Goal: Task Accomplishment & Management: Complete application form

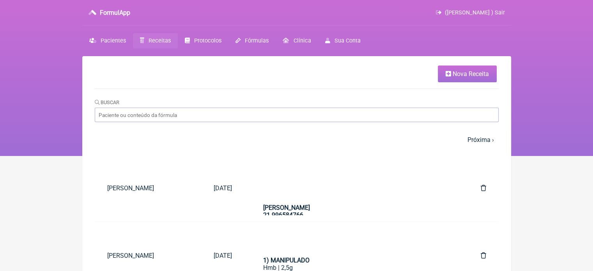
click at [459, 71] on span "Nova Receita" at bounding box center [471, 73] width 36 height 7
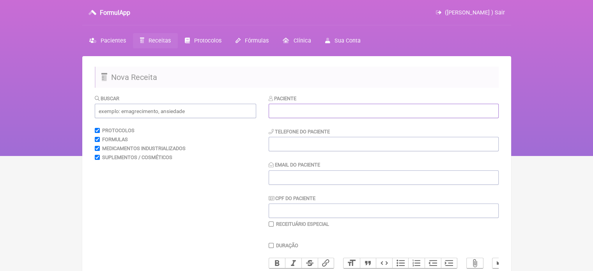
click at [362, 112] on input "text" at bounding box center [384, 111] width 230 height 14
click at [327, 112] on input "text" at bounding box center [384, 111] width 230 height 14
paste input "[PERSON_NAME] DE [PERSON_NAME]"
type input "[PERSON_NAME] DE [PERSON_NAME]"
click at [293, 142] on input "tel" at bounding box center [384, 144] width 230 height 14
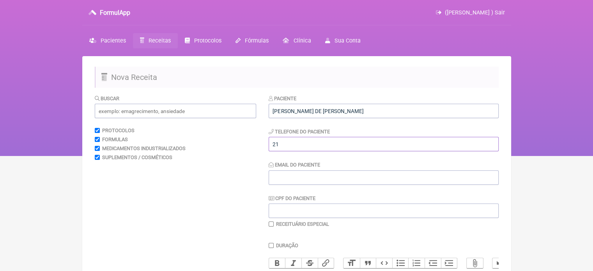
type input "21"
click at [298, 181] on input "Email do Paciente" at bounding box center [384, 177] width 230 height 14
type input "X@X"
click at [175, 114] on input "text" at bounding box center [175, 111] width 161 height 14
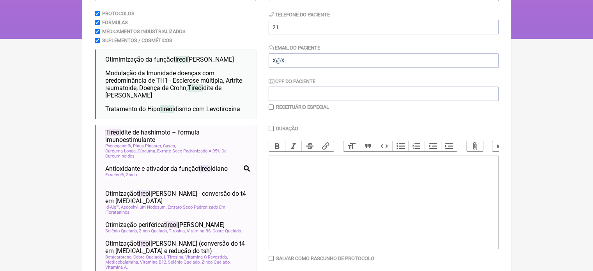
scroll to position [36, 0]
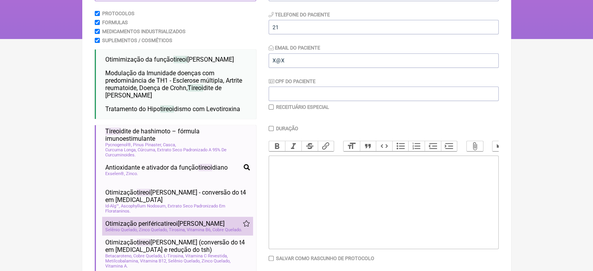
type input "TIREOI"
click at [205, 227] on span "Vitamina B6" at bounding box center [199, 229] width 25 height 5
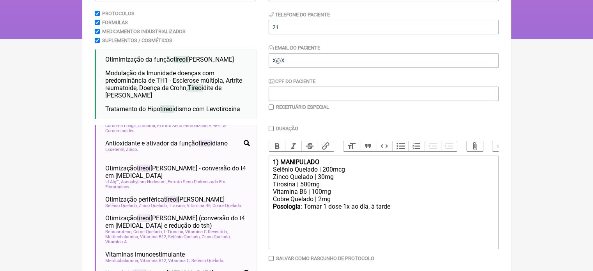
scroll to position [65, 0]
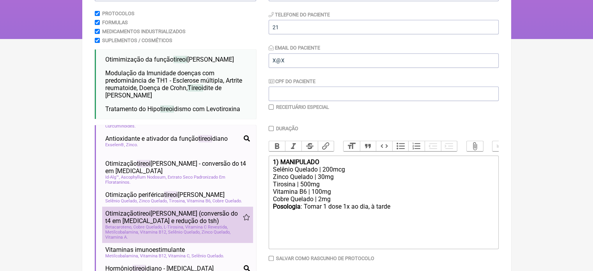
click at [213, 225] on span "Vitamina C Revestida" at bounding box center [206, 227] width 43 height 5
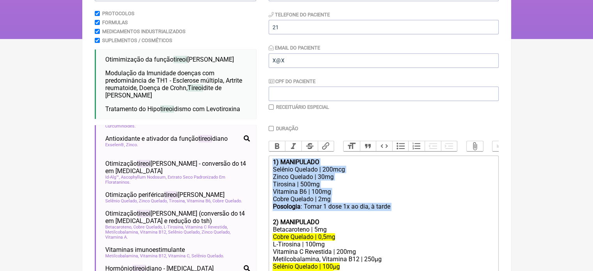
drag, startPoint x: 385, startPoint y: 212, endPoint x: 264, endPoint y: 167, distance: 129.8
click at [264, 167] on form "Buscar TIREOI Protocolos Formulas Medicamentos Industrializados Suplementos / C…" at bounding box center [297, 161] width 404 height 369
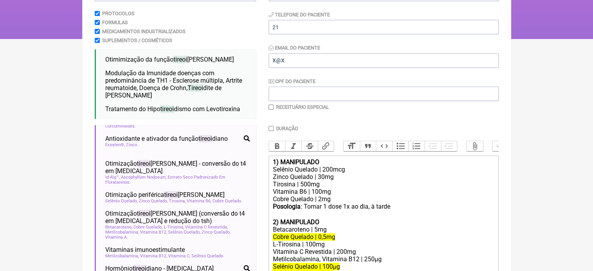
type trix-editor "<div><br><br></div><div><strong>2) MANIPULADO</strong></div><div>Betacaroteno |…"
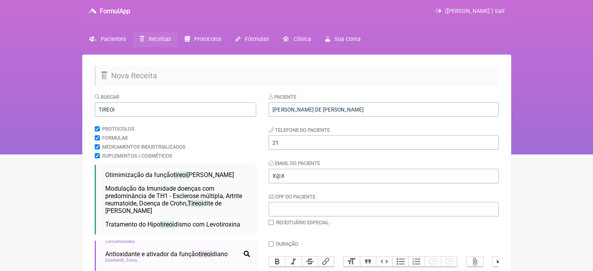
scroll to position [0, 0]
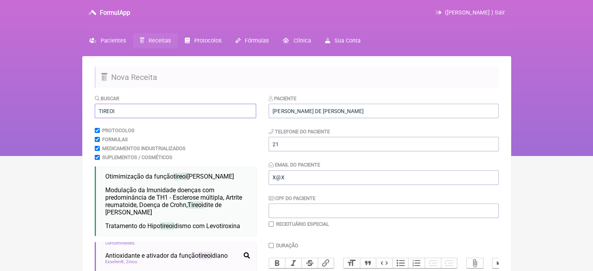
drag, startPoint x: 133, startPoint y: 112, endPoint x: 56, endPoint y: 117, distance: 77.0
click at [56, 117] on div "FormulApp (Flavio Caldas Caetano ) Sair Pacientes Receitas Protocolos Fórmulas …" at bounding box center [296, 78] width 593 height 156
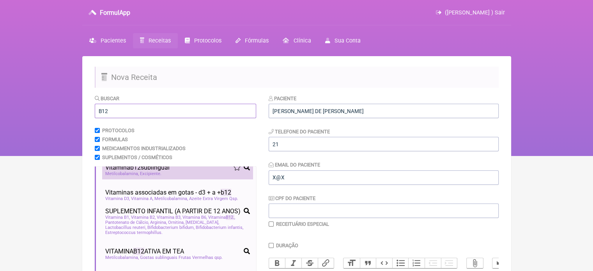
type input "B12"
click at [132, 173] on span "Metilcobalamina" at bounding box center [122, 173] width 34 height 5
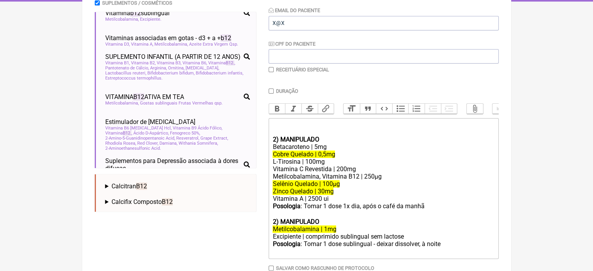
scroll to position [178, 0]
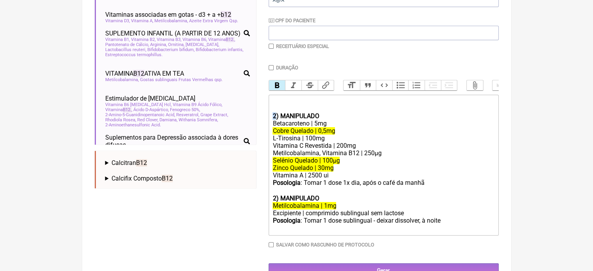
drag, startPoint x: 275, startPoint y: 121, endPoint x: 270, endPoint y: 122, distance: 4.8
click at [270, 122] on trix-editor "2) MANIPULADO Betacaroteno | 5mg Cobre Quelado | 0,5mg L-Tirosina | 100mg Vitam…" at bounding box center [384, 165] width 230 height 141
drag, startPoint x: 332, startPoint y: 182, endPoint x: 274, endPoint y: 179, distance: 58.2
click at [274, 179] on div "Vitamina A | 2500 ui" at bounding box center [384, 175] width 222 height 7
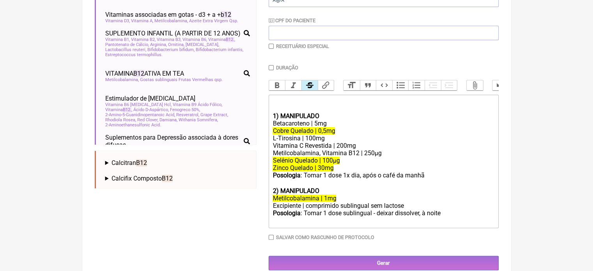
type trix-editor "<div><br><br></div><div><strong>1) MANIPULADO</strong></div><div>Betacaroteno |…"
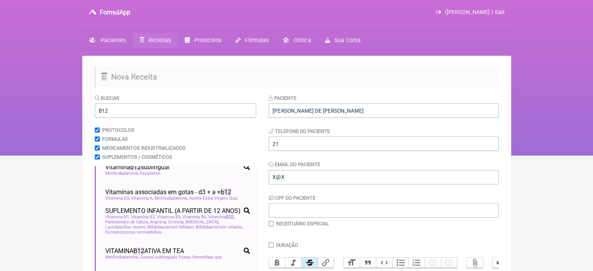
scroll to position [0, 0]
drag, startPoint x: 110, startPoint y: 110, endPoint x: 93, endPoint y: 126, distance: 22.9
click at [81, 114] on div "FormulApp (Flavio Caldas Caetano ) Sair Pacientes Receitas Protocolos Fórmulas …" at bounding box center [296, 78] width 593 height 156
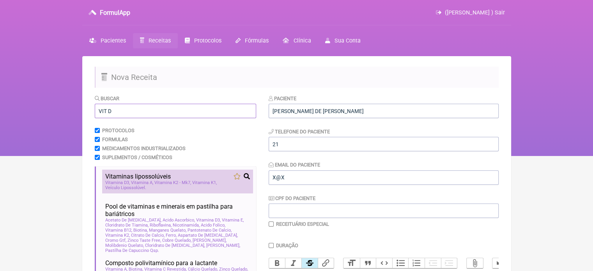
type input "VIT D"
click at [177, 184] on span "Vitamina K2 - Mk7" at bounding box center [172, 182] width 37 height 5
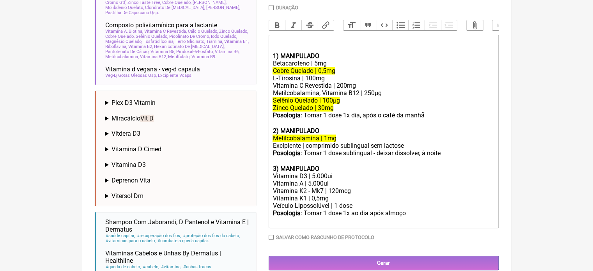
scroll to position [240, 0]
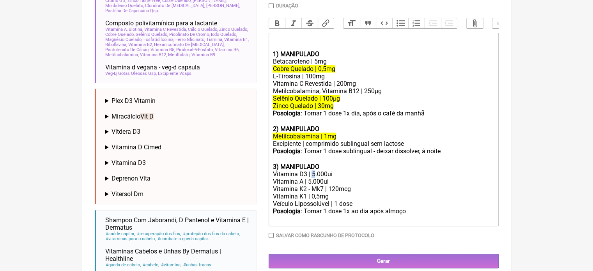
click at [311, 178] on div "Vitamina D3 | 5.000ui" at bounding box center [384, 173] width 222 height 7
click at [316, 185] on div "Vitamina A | 5.000ui" at bounding box center [384, 181] width 222 height 7
click at [309, 185] on div "Vitamina A | 5.000ui" at bounding box center [384, 181] width 222 height 7
click at [465, 125] on div "Posologia : Tomar 1 dose 1x dia, após o café da manhã ㅤ" at bounding box center [384, 118] width 222 height 16
click at [412, 220] on div "Posologia : Tomar 1 dose 1x ao dia após almoço ㅤ" at bounding box center [384, 215] width 222 height 16
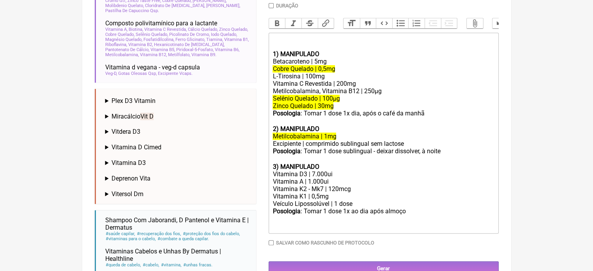
type trix-editor "<div><br><br></div><div><strong>1) MANIPULADO</strong></div><div>Betacaroteno |…"
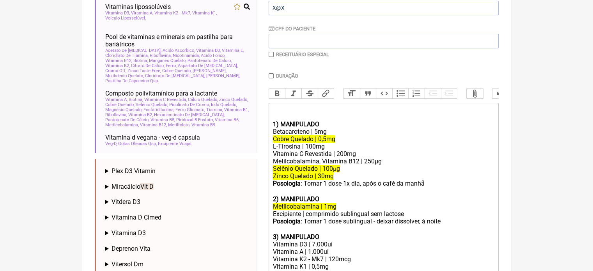
scroll to position [45, 0]
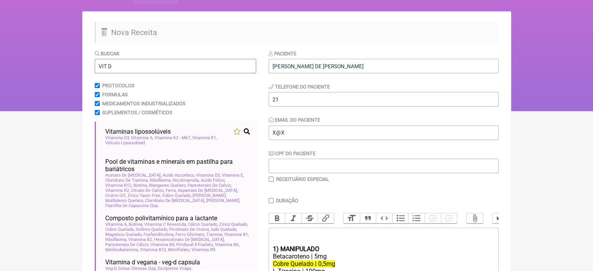
drag, startPoint x: 113, startPoint y: 70, endPoint x: 63, endPoint y: 76, distance: 50.7
click at [65, 77] on div "FormulApp (Flavio Caldas Caetano ) Sair Pacientes Receitas Protocolos Fórmulas …" at bounding box center [296, 33] width 593 height 156
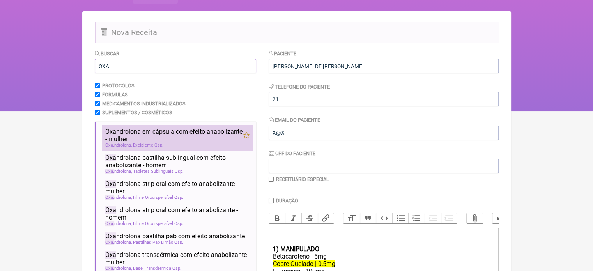
type input "OXA"
click at [129, 137] on span "Oxa ndrolona em cápsula com efeito anabolizante - mulher" at bounding box center [174, 135] width 138 height 15
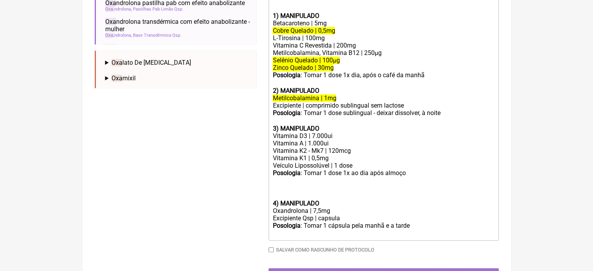
scroll to position [282, 0]
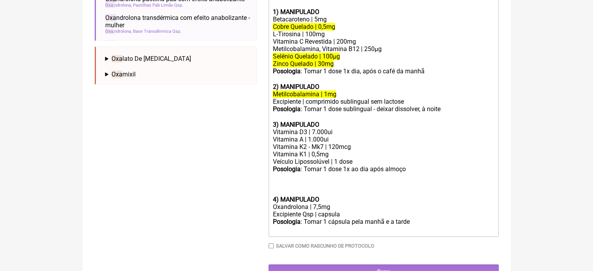
click at [273, 203] on strong "4) MANIPULADO" at bounding box center [296, 199] width 46 height 7
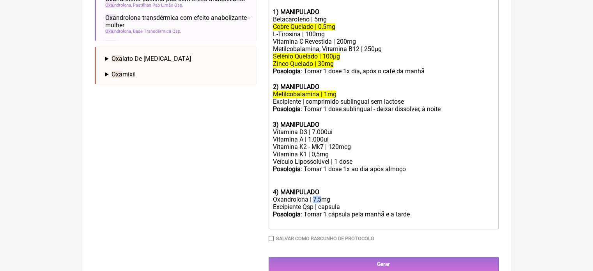
drag, startPoint x: 320, startPoint y: 208, endPoint x: 314, endPoint y: 207, distance: 6.3
click at [314, 203] on div "Oxandrolona | 7,5mg" at bounding box center [384, 199] width 222 height 7
drag, startPoint x: 408, startPoint y: 223, endPoint x: 394, endPoint y: 224, distance: 13.7
click at [394, 224] on div "Posologia : Tomar 1 cápsula pela manhã e a tarde ㅤ" at bounding box center [384, 219] width 222 height 16
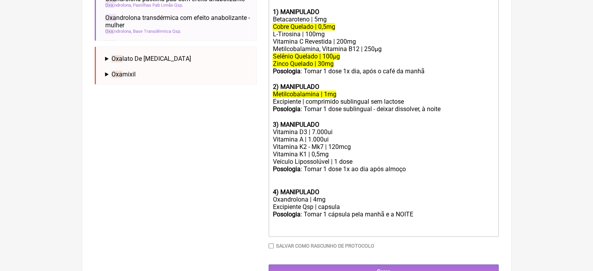
type trix-editor "<div><br><br></div><div><strong>1) MANIPULADO</strong></div><div>Betacaroteno |…"
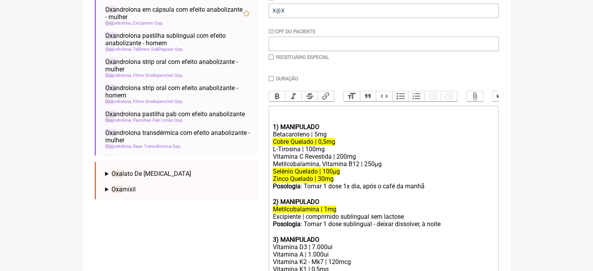
scroll to position [9, 0]
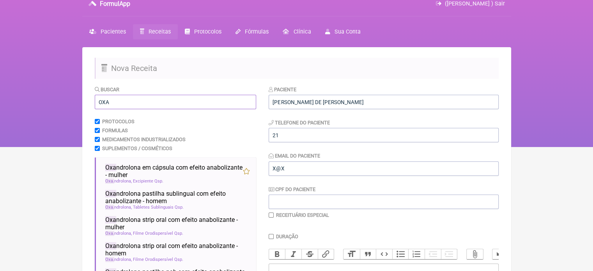
drag, startPoint x: 114, startPoint y: 98, endPoint x: 68, endPoint y: 104, distance: 46.0
click at [68, 104] on div "FormulApp (Flavio Caldas Caetano ) Sair Pacientes Receitas Protocolos Fórmulas …" at bounding box center [296, 69] width 593 height 156
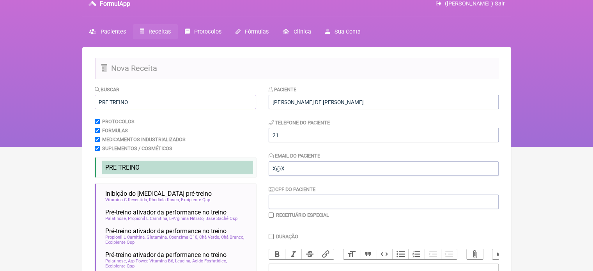
type input "PRE TREINO"
click at [112, 165] on span "PRE TREINO" at bounding box center [122, 167] width 34 height 7
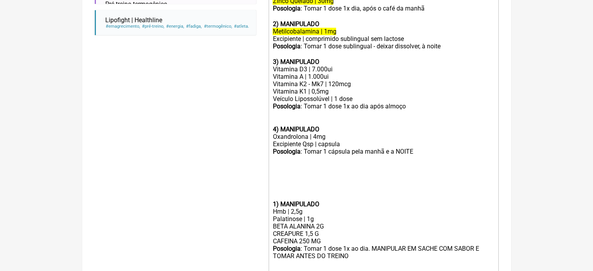
scroll to position [362, 0]
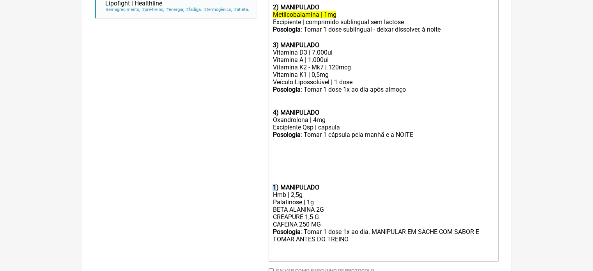
drag, startPoint x: 277, startPoint y: 197, endPoint x: 272, endPoint y: 197, distance: 4.3
click at [272, 197] on trix-editor "1) MANIPULADO Betacaroteno | 5mg Cobre Quelado | 0,5mg L-Tirosina | 100mg Vitam…" at bounding box center [384, 86] width 230 height 351
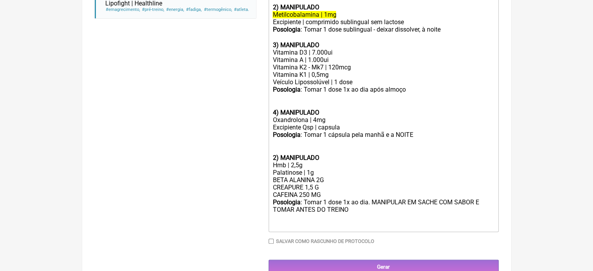
click at [275, 161] on strong "2) MANIPULADO" at bounding box center [296, 157] width 46 height 7
drag, startPoint x: 275, startPoint y: 168, endPoint x: 269, endPoint y: 167, distance: 6.7
click at [269, 167] on trix-editor "1) MANIPULADO Betacaroteno | 5mg Cobre Quelado | 0,5mg L-Tirosina | 100mg Vitam…" at bounding box center [384, 71] width 230 height 321
drag, startPoint x: 323, startPoint y: 196, endPoint x: 264, endPoint y: 195, distance: 58.9
click at [264, 195] on form "Buscar PRE TREINO Protocolos Formulas Medicamentos Industrializados Suplementos…" at bounding box center [297, 3] width 404 height 541
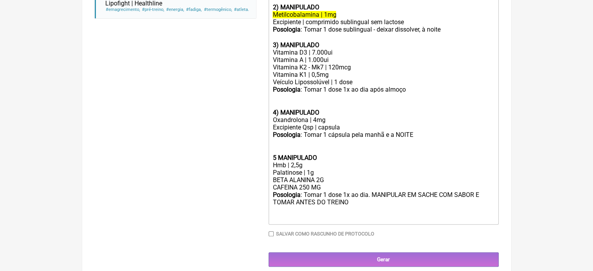
type trix-editor "<div><br><br></div><div><strong>1) MANIPULADO</strong></div><div>Betacaroteno |…"
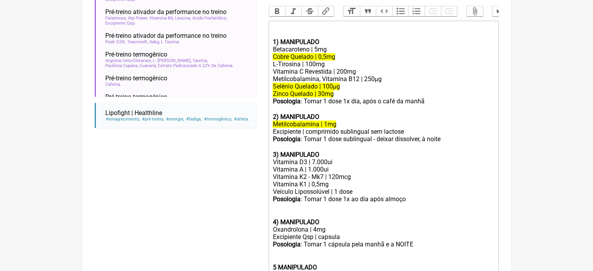
scroll to position [167, 0]
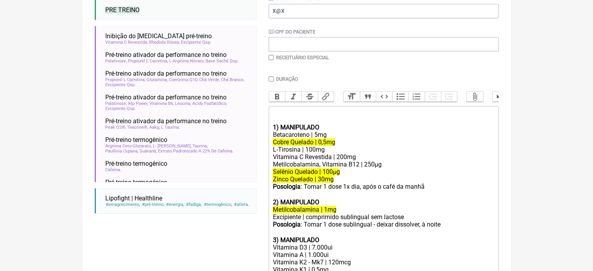
click at [270, 80] on input "Duração" at bounding box center [271, 78] width 5 height 5
checkbox input "true"
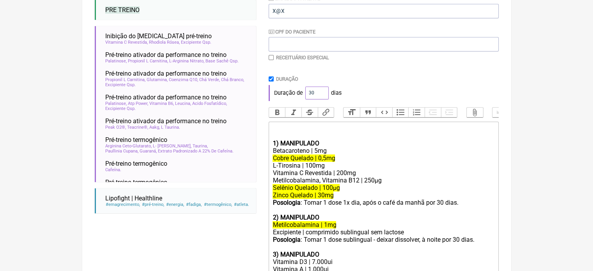
drag, startPoint x: 310, startPoint y: 93, endPoint x: 306, endPoint y: 93, distance: 4.3
click at [306, 93] on input "30" at bounding box center [316, 93] width 23 height 13
type input "60"
click at [355, 88] on div "Duração de 60 dias" at bounding box center [384, 93] width 230 height 16
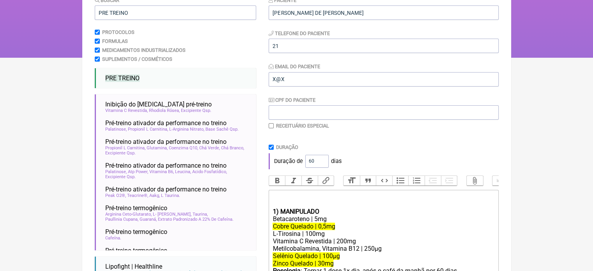
scroll to position [39, 0]
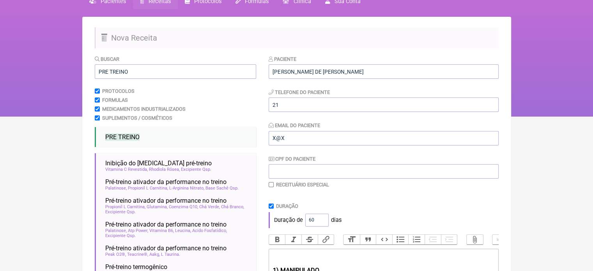
click at [273, 184] on input "checkbox" at bounding box center [271, 184] width 5 height 5
checkbox input "true"
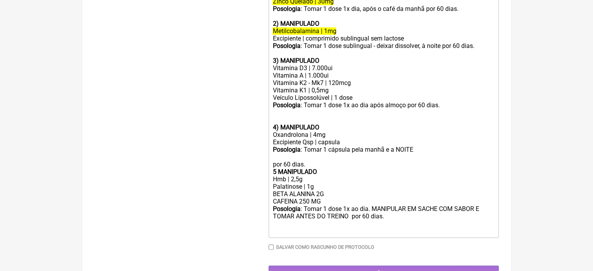
scroll to position [490, 0]
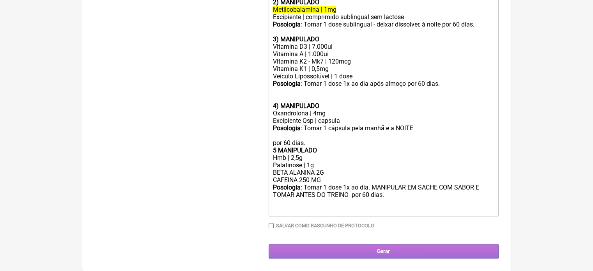
click at [378, 247] on input "Gerar" at bounding box center [384, 251] width 230 height 14
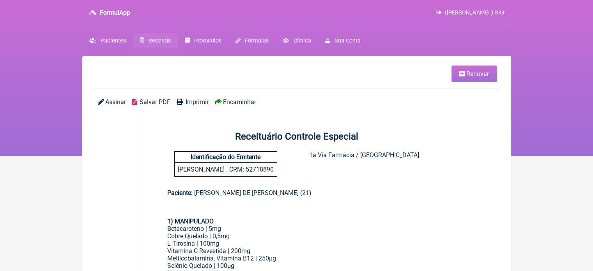
click at [195, 101] on span "Imprimir" at bounding box center [197, 101] width 23 height 7
click at [474, 73] on span "Renovar" at bounding box center [477, 73] width 23 height 7
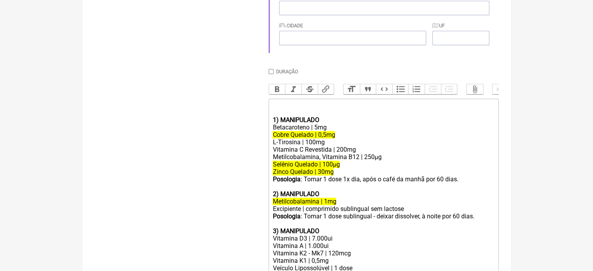
scroll to position [273, 0]
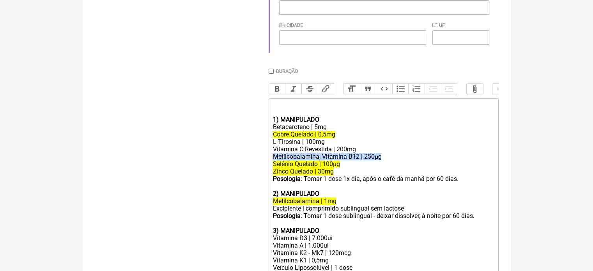
drag, startPoint x: 388, startPoint y: 164, endPoint x: 264, endPoint y: 161, distance: 123.7
click at [264, 162] on form "Buscar Protocolos Formulas Medicamentos Industrializados Suplementos / Cosmétic…" at bounding box center [297, 135] width 404 height 629
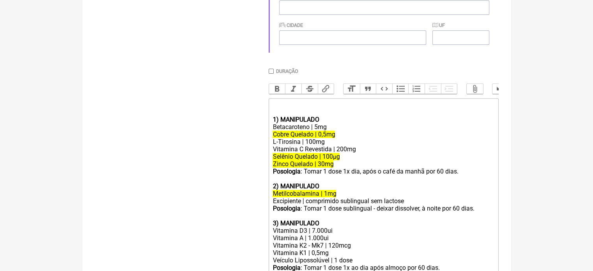
type trix-editor "<div><br><br></div><div><strong>1) MANIPULADO</strong></div><div>Betacaroteno |…"
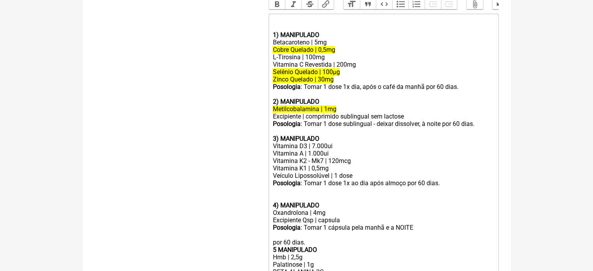
scroll to position [466, 0]
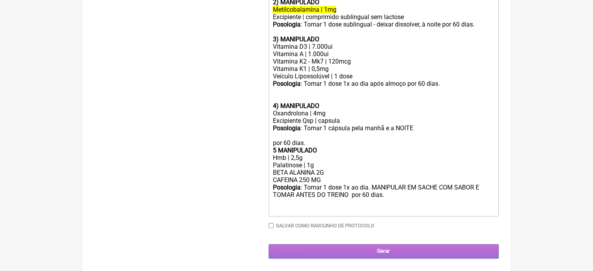
click at [353, 253] on input "Gerar" at bounding box center [384, 251] width 230 height 14
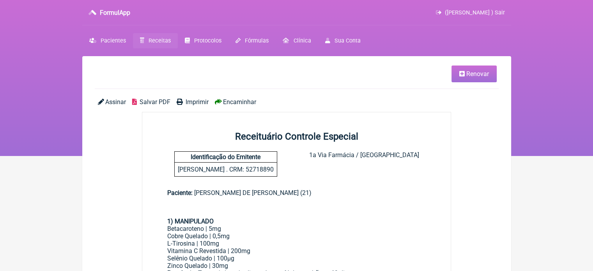
click at [154, 36] on link "Receitas" at bounding box center [155, 40] width 45 height 15
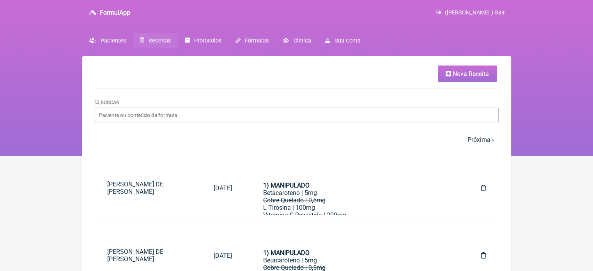
click at [473, 79] on link "Nova Receita" at bounding box center [467, 74] width 59 height 17
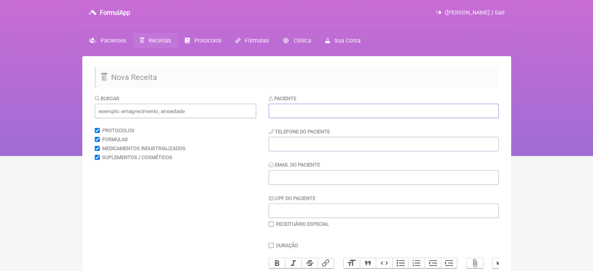
click at [303, 109] on input "text" at bounding box center [384, 111] width 230 height 14
click at [113, 39] on span "Pacientes" at bounding box center [113, 40] width 25 height 7
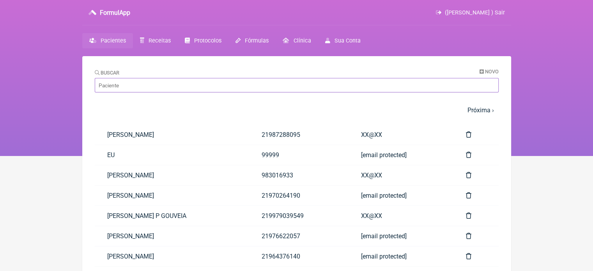
click at [130, 80] on input "Buscar" at bounding box center [297, 85] width 404 height 14
paste input "[PERSON_NAME]"
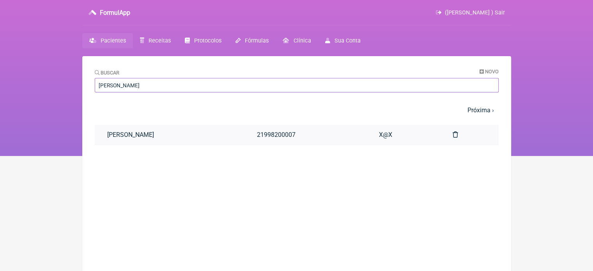
type input "[PERSON_NAME]"
click at [165, 135] on link "[PERSON_NAME]" at bounding box center [170, 135] width 150 height 20
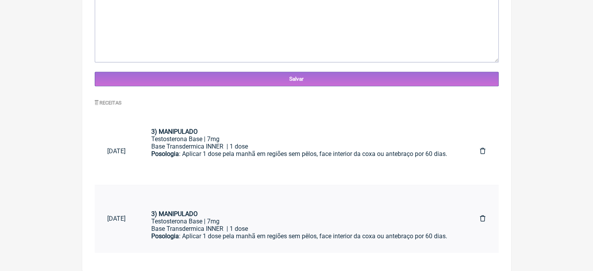
scroll to position [48, 0]
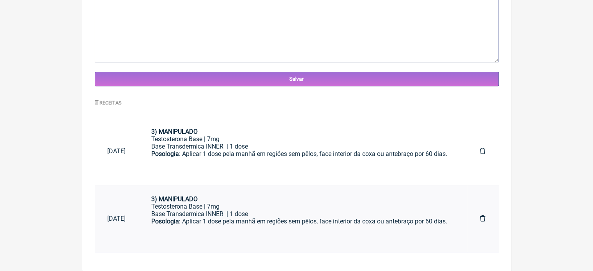
click at [224, 218] on div "Posologia : Aplicar 1 dose pela manhã em regiões sem pêlos, face interior da co…" at bounding box center [303, 229] width 304 height 22
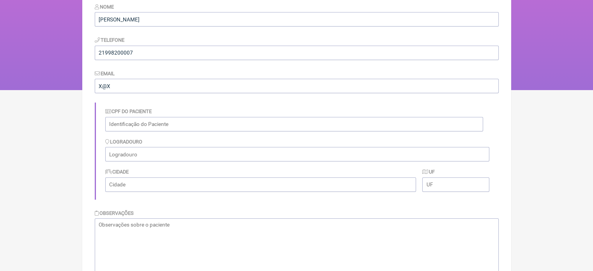
scroll to position [0, 0]
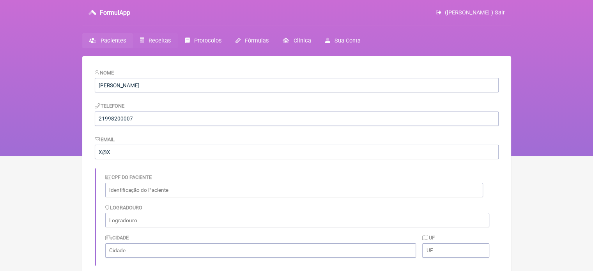
click at [149, 38] on span "Receitas" at bounding box center [160, 40] width 22 height 7
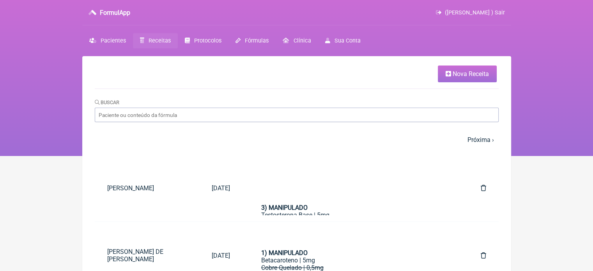
click at [441, 76] on link "Nova Receita" at bounding box center [467, 74] width 59 height 17
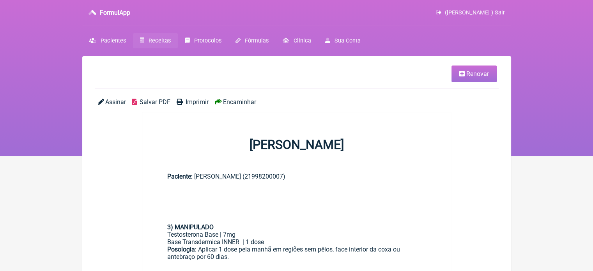
click at [479, 77] on span "Renovar" at bounding box center [477, 73] width 23 height 7
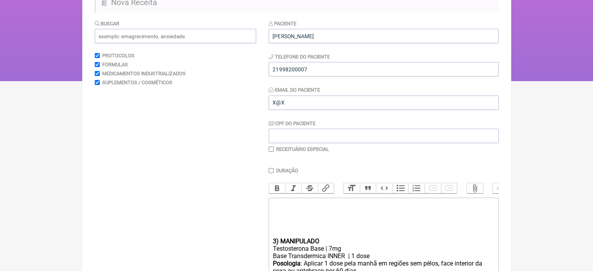
scroll to position [158, 0]
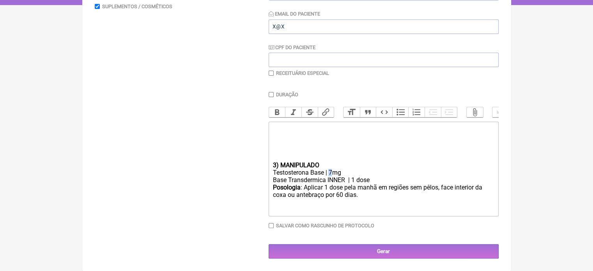
click at [330, 171] on div "Testosterona Base | 7mg" at bounding box center [384, 172] width 222 height 7
type trix-editor "<div><br><br><br><br><br></div><div><strong>3) MANIPULADO</strong></div><div>Te…"
click at [269, 71] on input "checkbox" at bounding box center [271, 73] width 5 height 5
checkbox input "true"
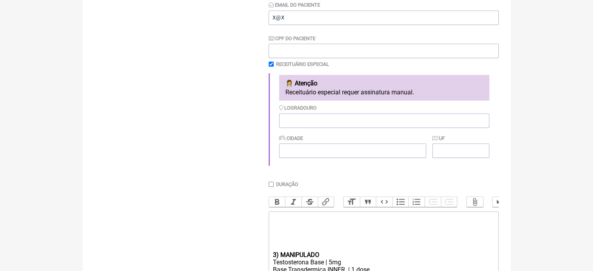
scroll to position [257, 0]
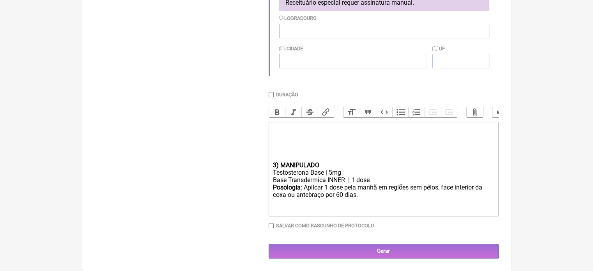
click at [377, 243] on div "Paciente MARTA DE SOUSA XIMENES Telefone do Paciente 21998200007 Email do Pacie…" at bounding box center [384, 52] width 230 height 414
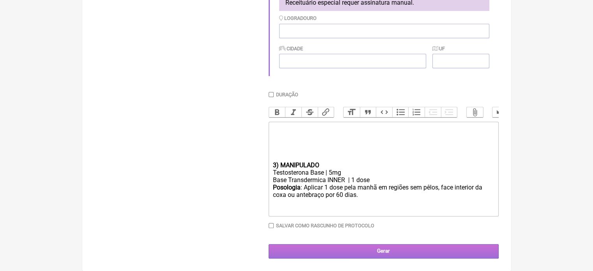
click at [379, 252] on input "Gerar" at bounding box center [384, 251] width 230 height 14
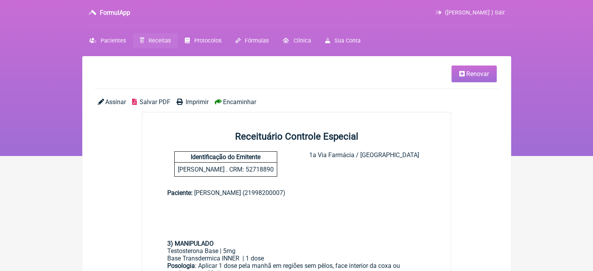
click at [190, 103] on span "Imprimir" at bounding box center [197, 101] width 23 height 7
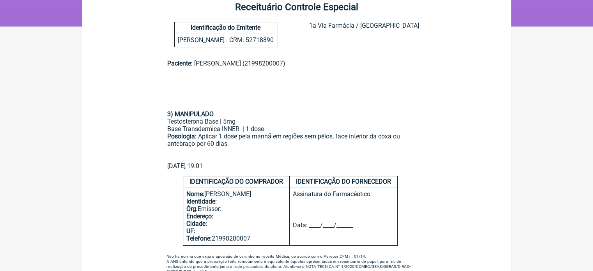
scroll to position [117, 0]
